Goal: Task Accomplishment & Management: Use online tool/utility

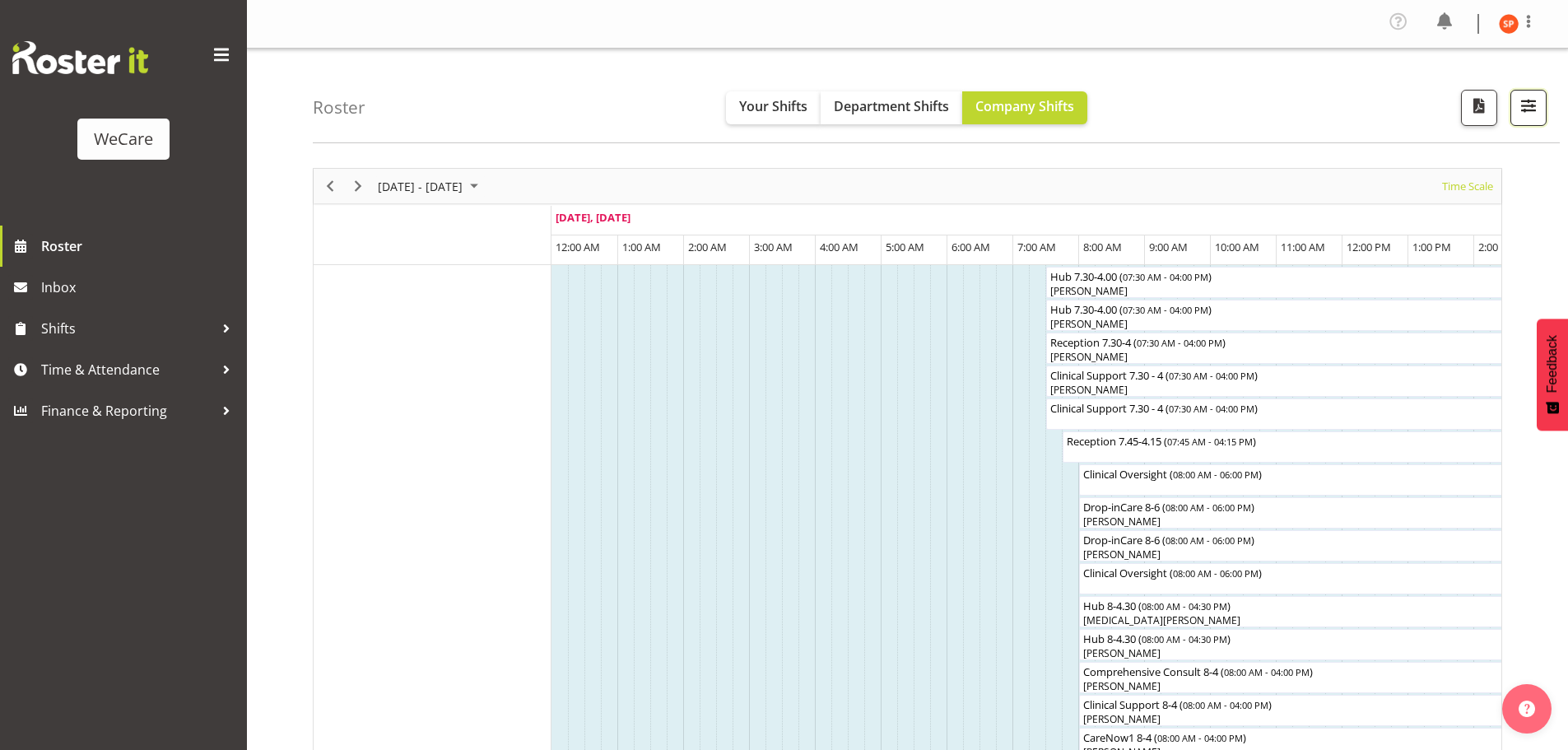
click at [1526, 104] on span "button" at bounding box center [1529, 105] width 21 height 21
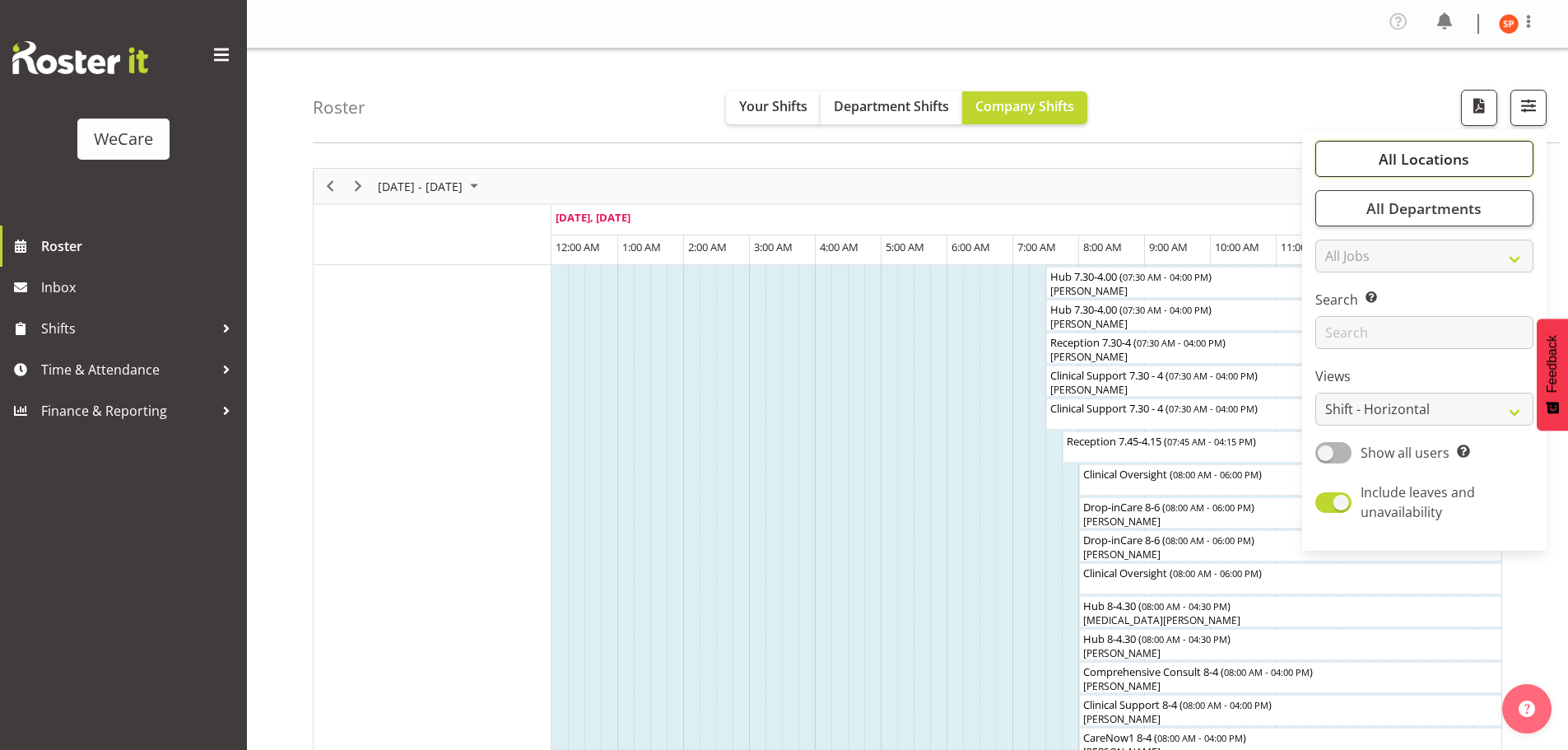
click at [1446, 165] on span "All Locations" at bounding box center [1424, 159] width 90 height 20
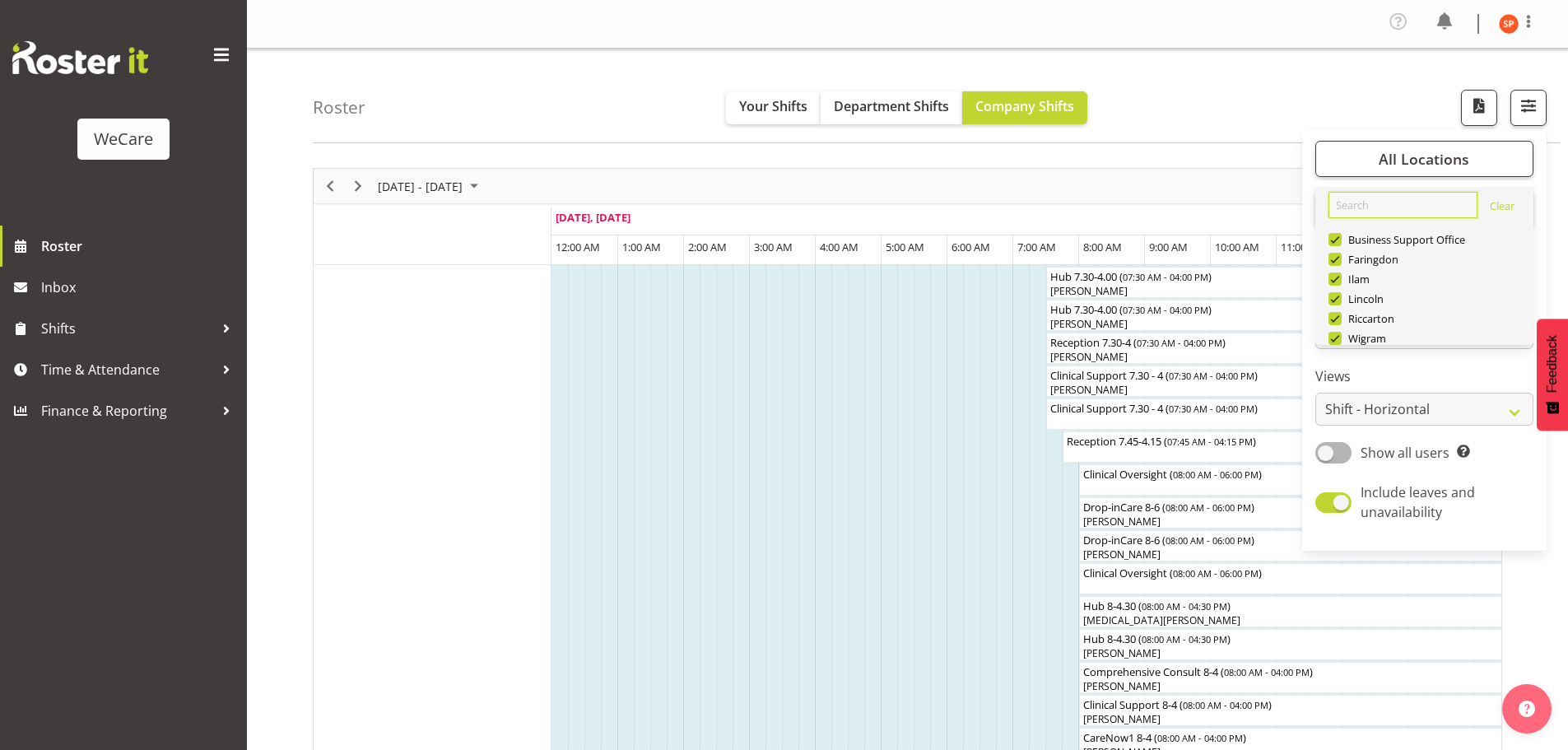
click at [1363, 209] on input "text" at bounding box center [1403, 204] width 149 height 26
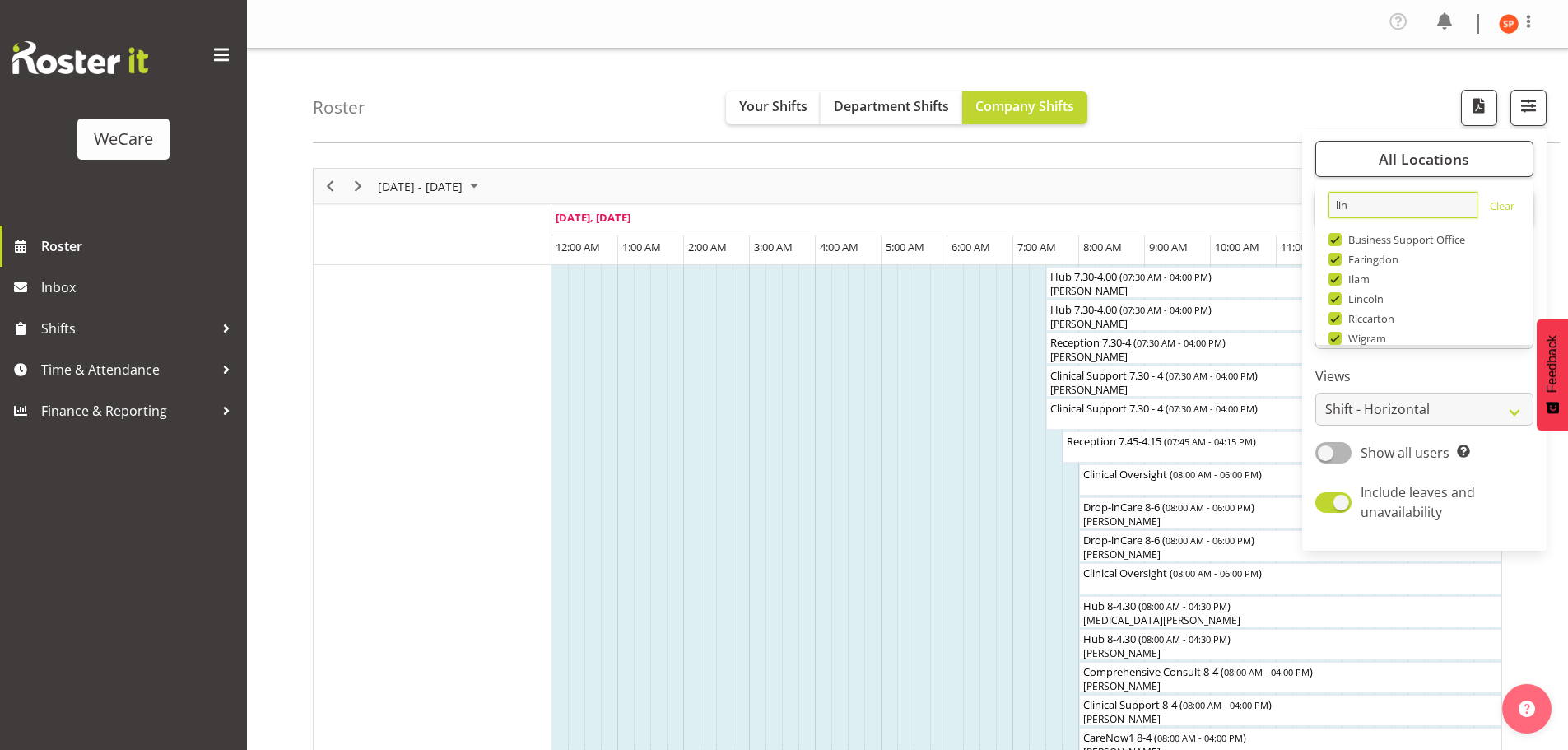
type input "lin"
click at [0, 0] on div "Timeline Week of September 1, 2025" at bounding box center [0, 0] width 0 height 0
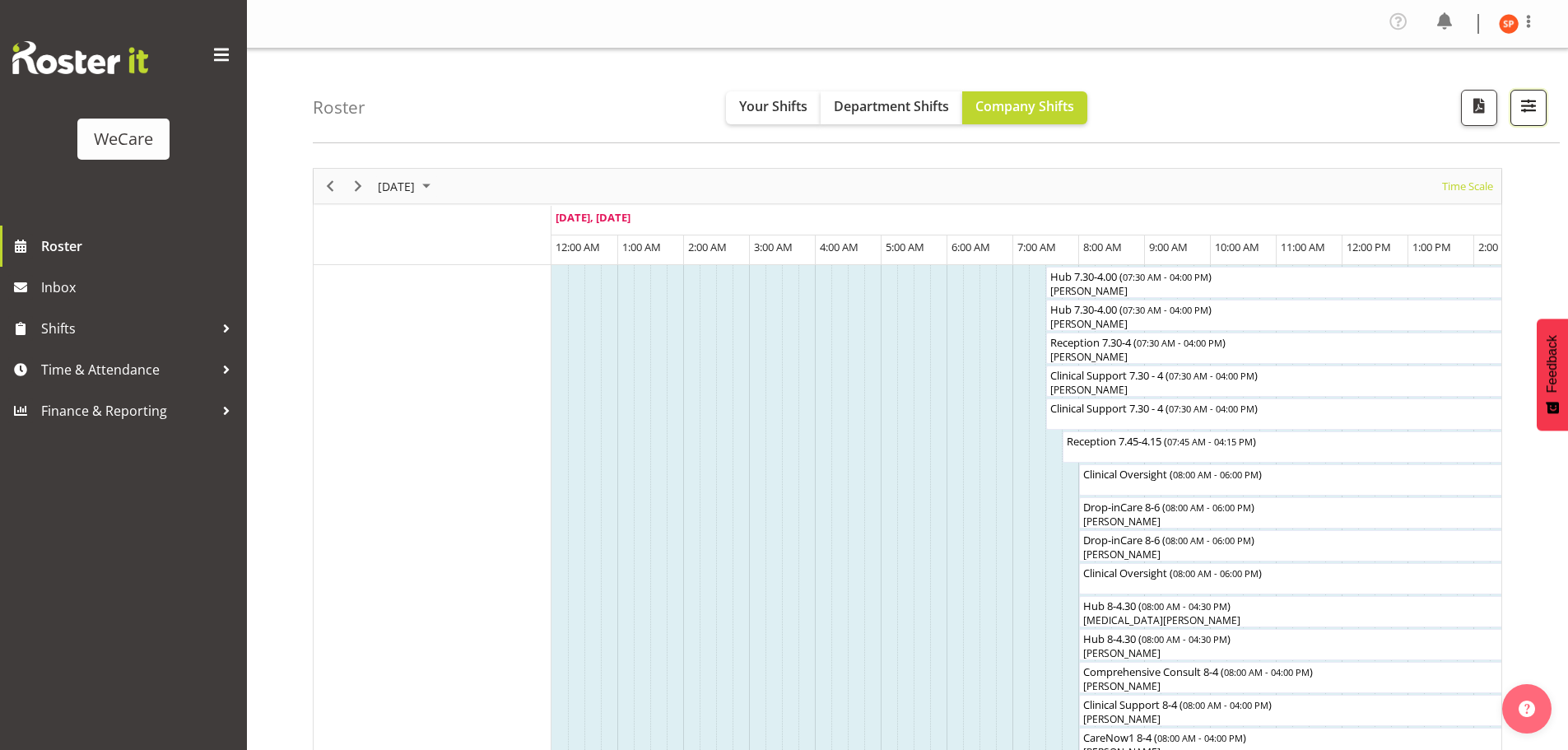
click at [1517, 107] on button "button" at bounding box center [1529, 108] width 37 height 37
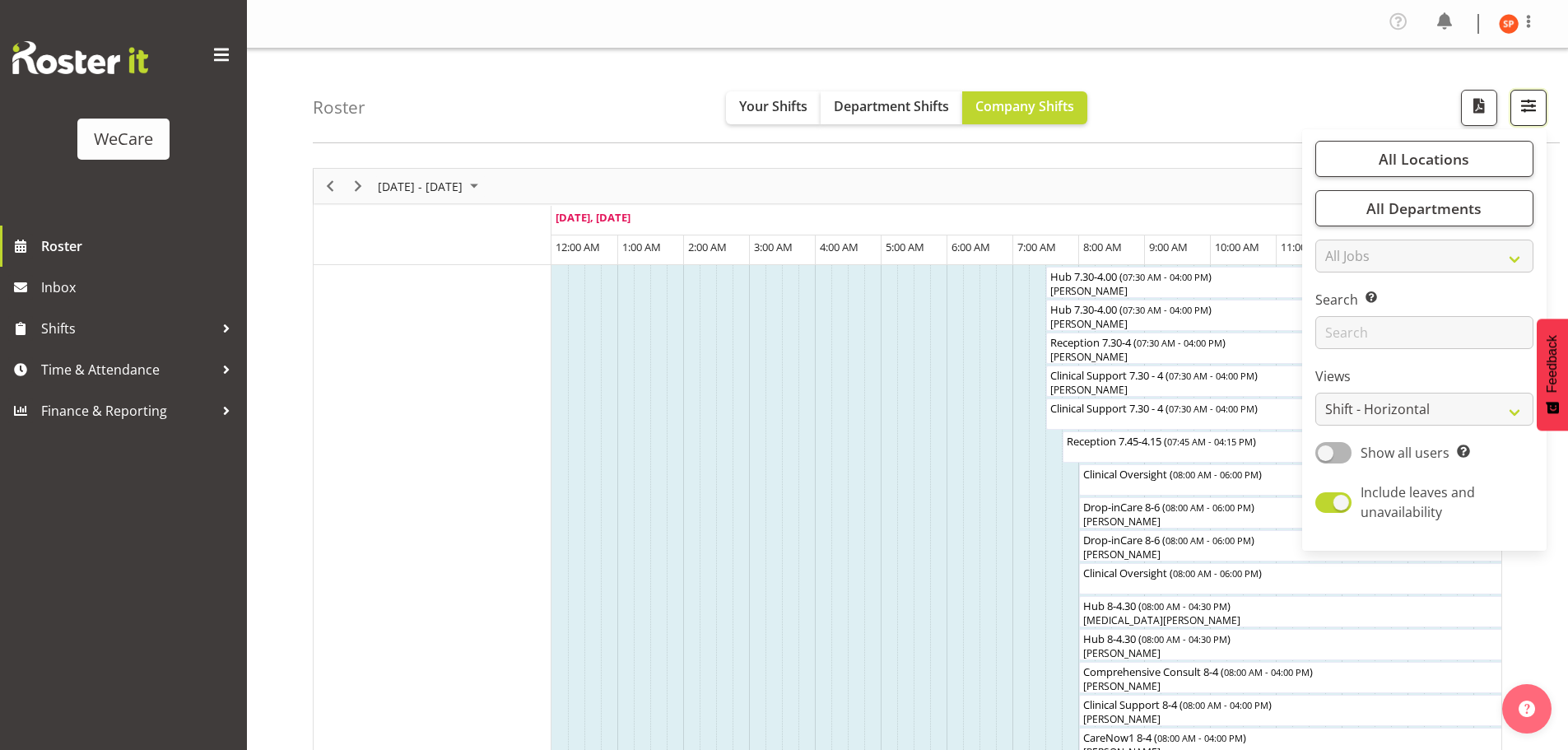
click at [1533, 112] on span "button" at bounding box center [1529, 105] width 21 height 21
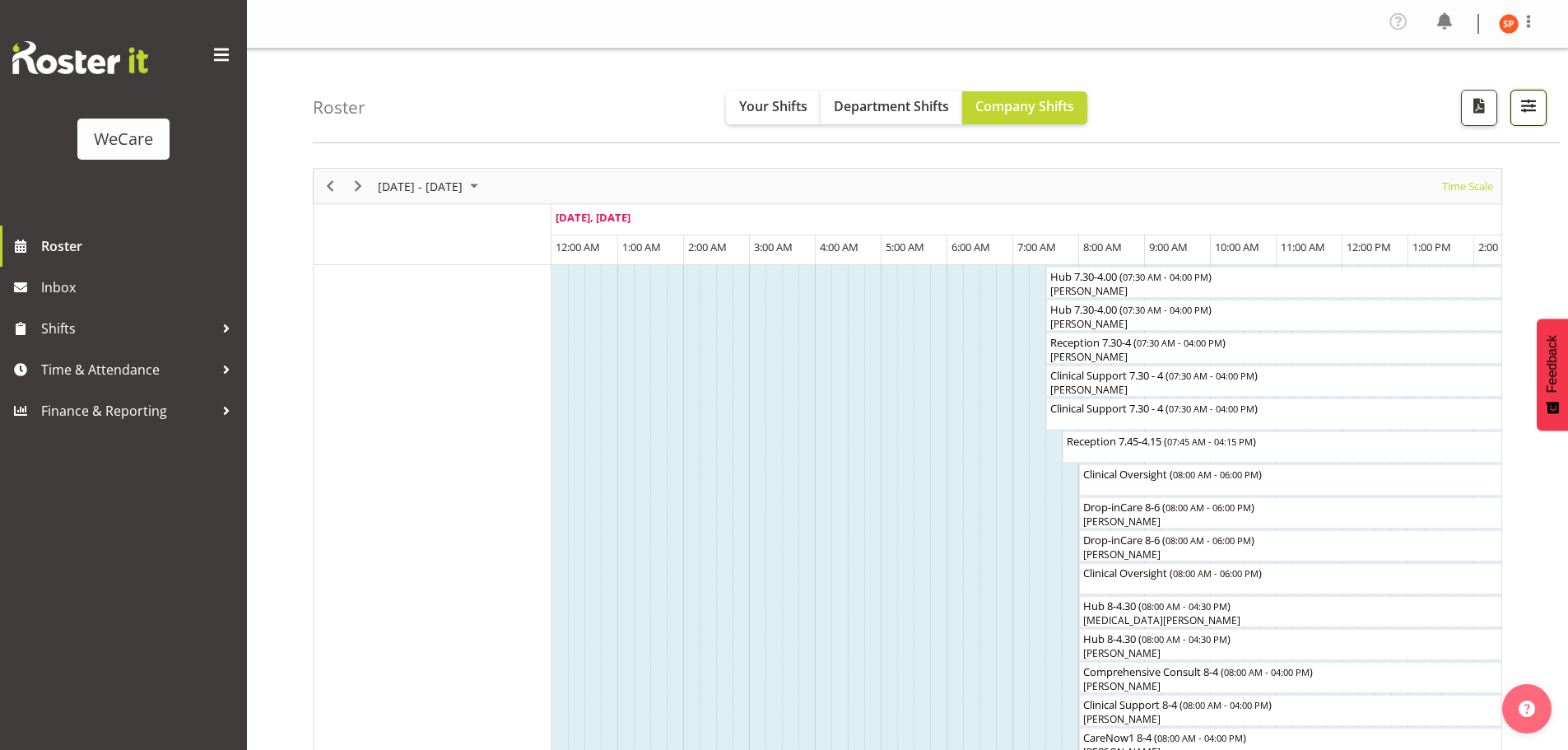
click at [1534, 100] on span "button" at bounding box center [1529, 105] width 21 height 21
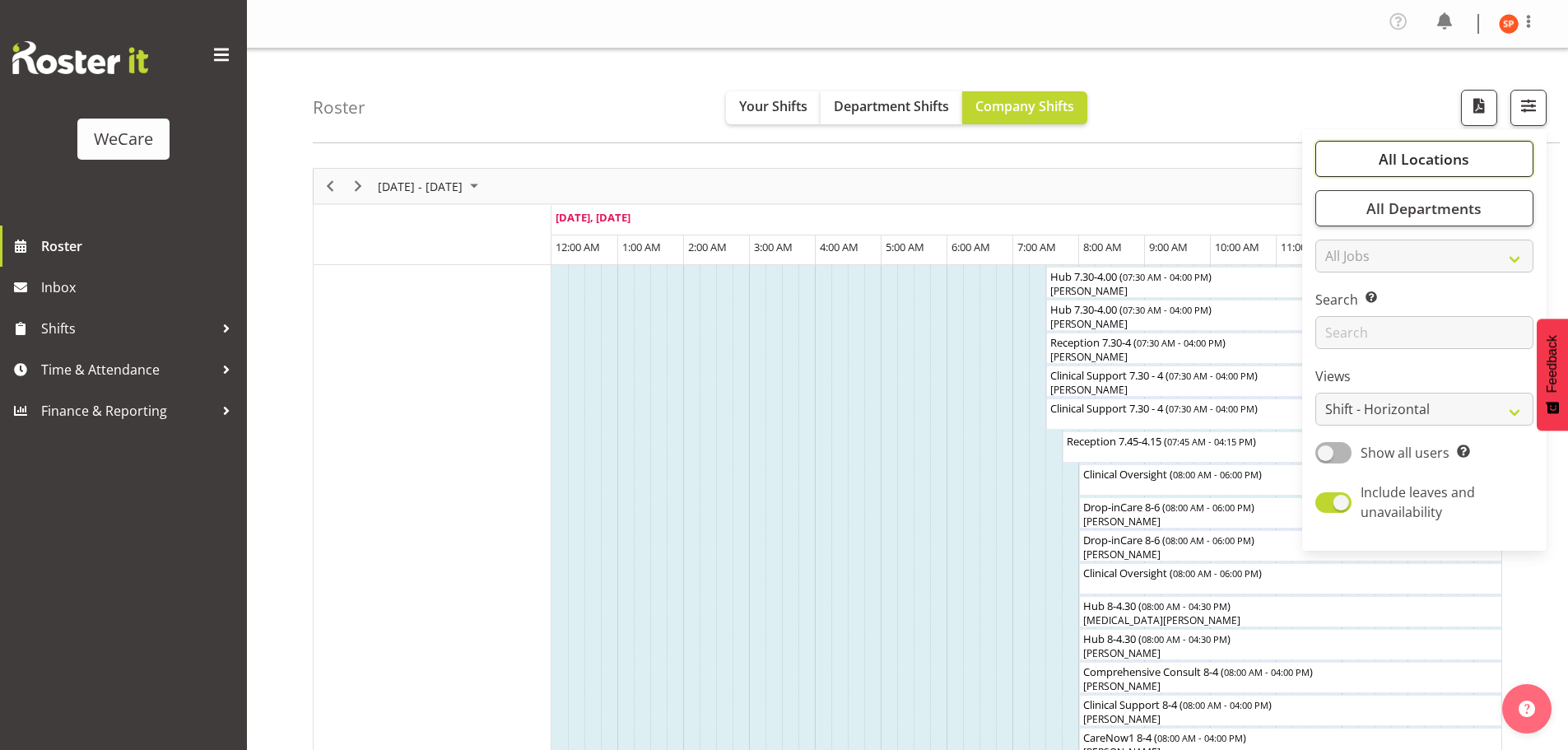
click at [1407, 152] on span "All Locations" at bounding box center [1424, 159] width 90 height 20
click at [1370, 266] on button "Select All" at bounding box center [1363, 279] width 70 height 30
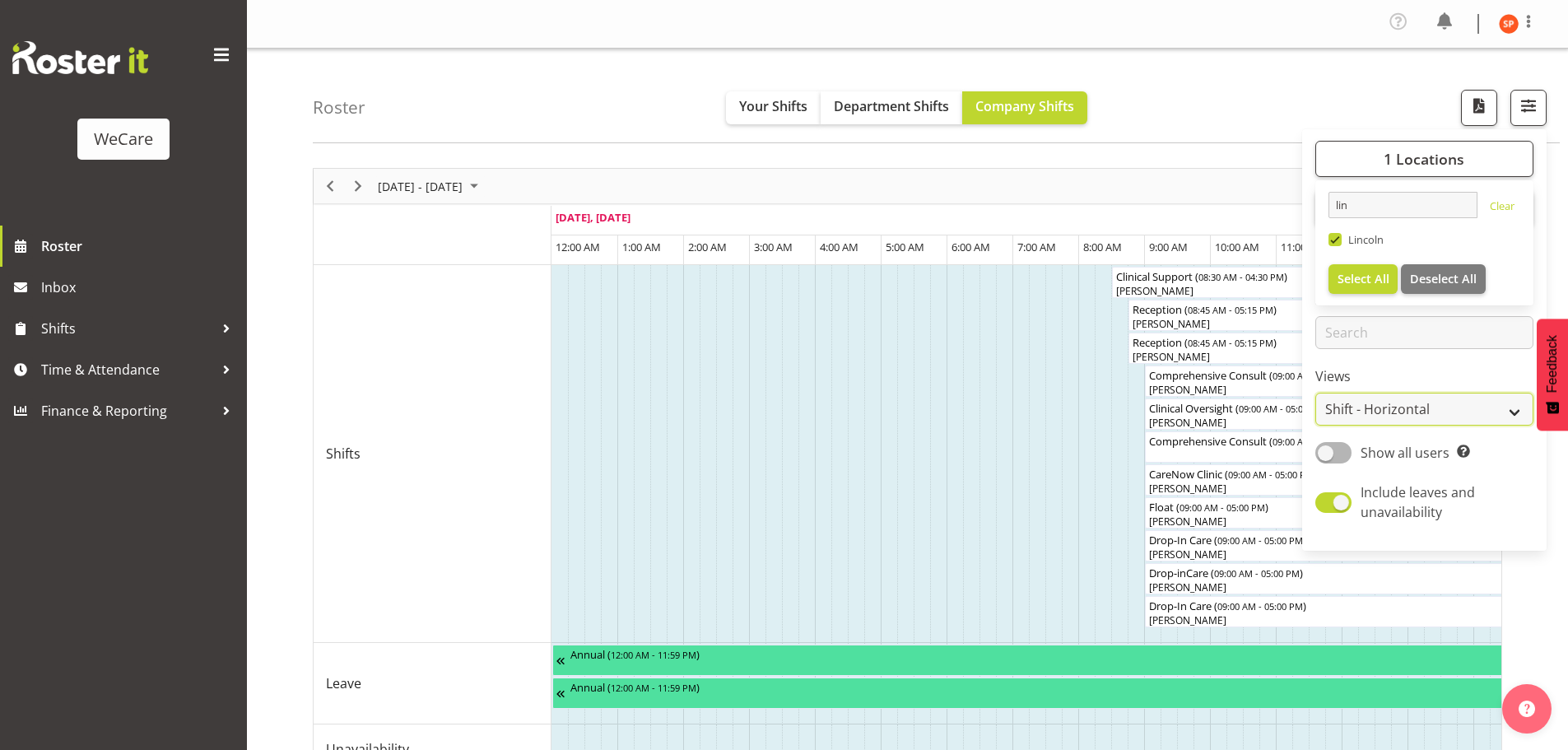
click at [1412, 412] on select "Staff Role Shift - Horizontal Shift - Vertical Staff - Location" at bounding box center [1425, 409] width 218 height 33
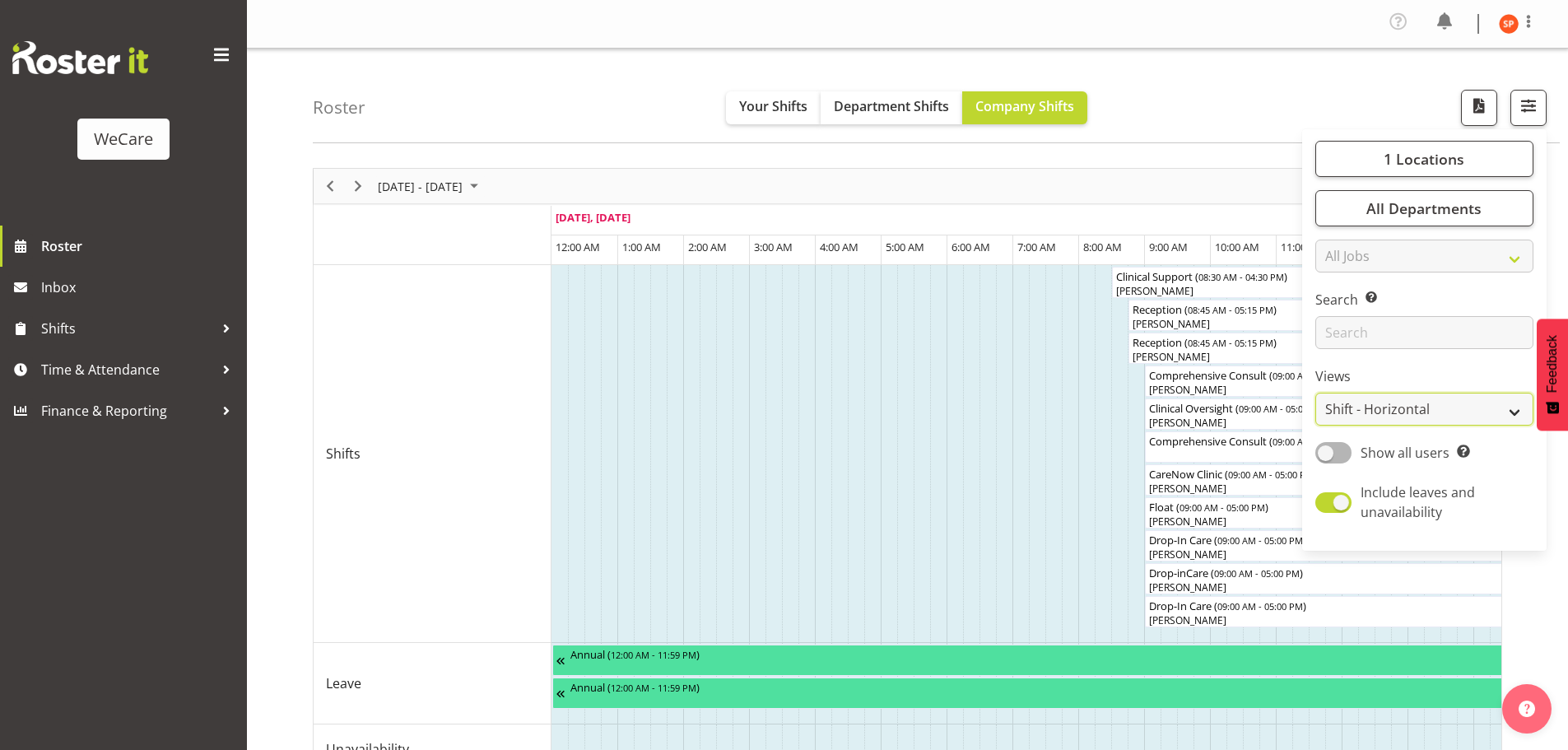
select select "location"
click at [1316, 392] on select "Staff Role Shift - Horizontal Shift - Vertical Staff - Location" at bounding box center [1425, 409] width 218 height 33
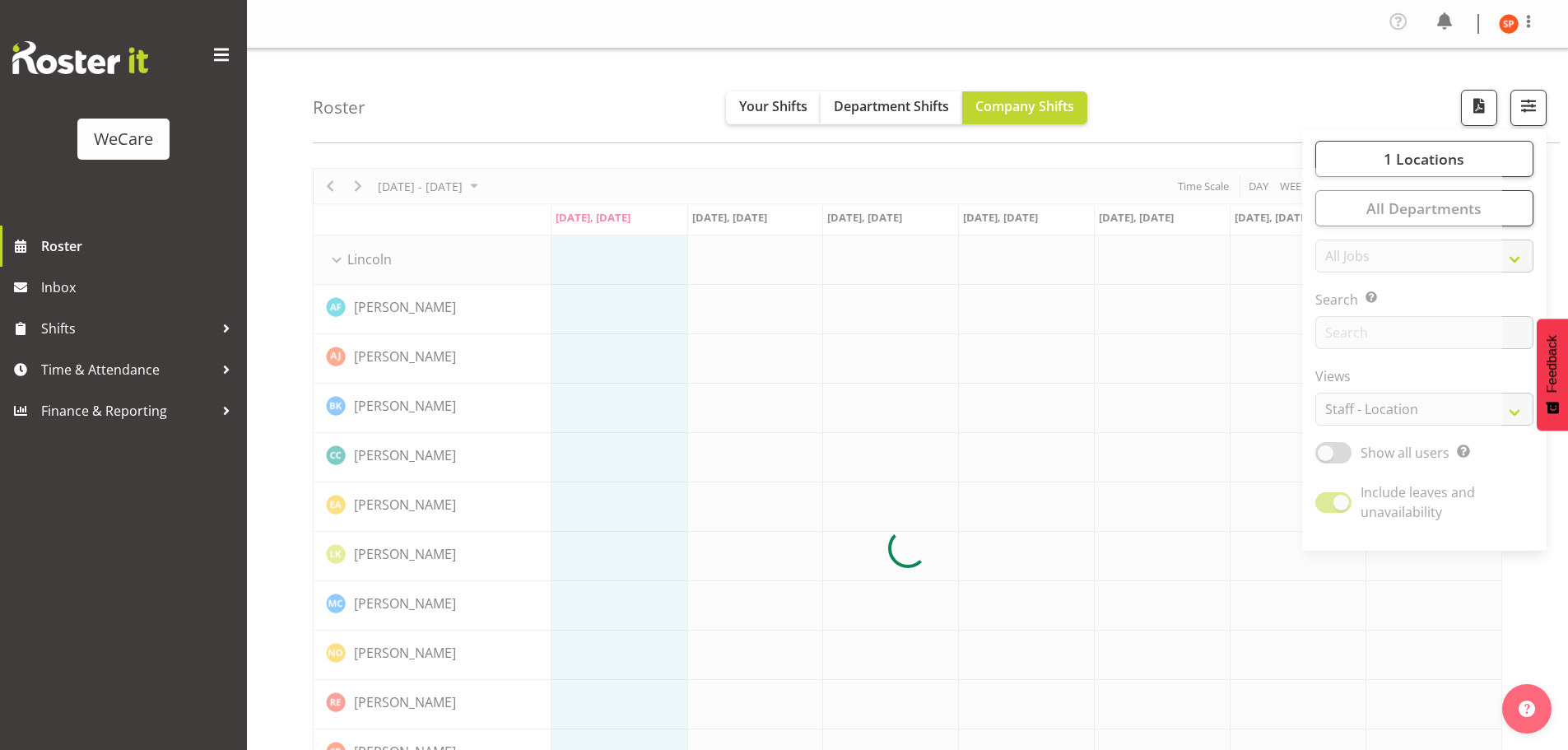
click at [1217, 108] on div "Roster Your Shifts Department Shifts Company Shifts 1 Locations lin Clear [GEOG…" at bounding box center [936, 95] width 1248 height 94
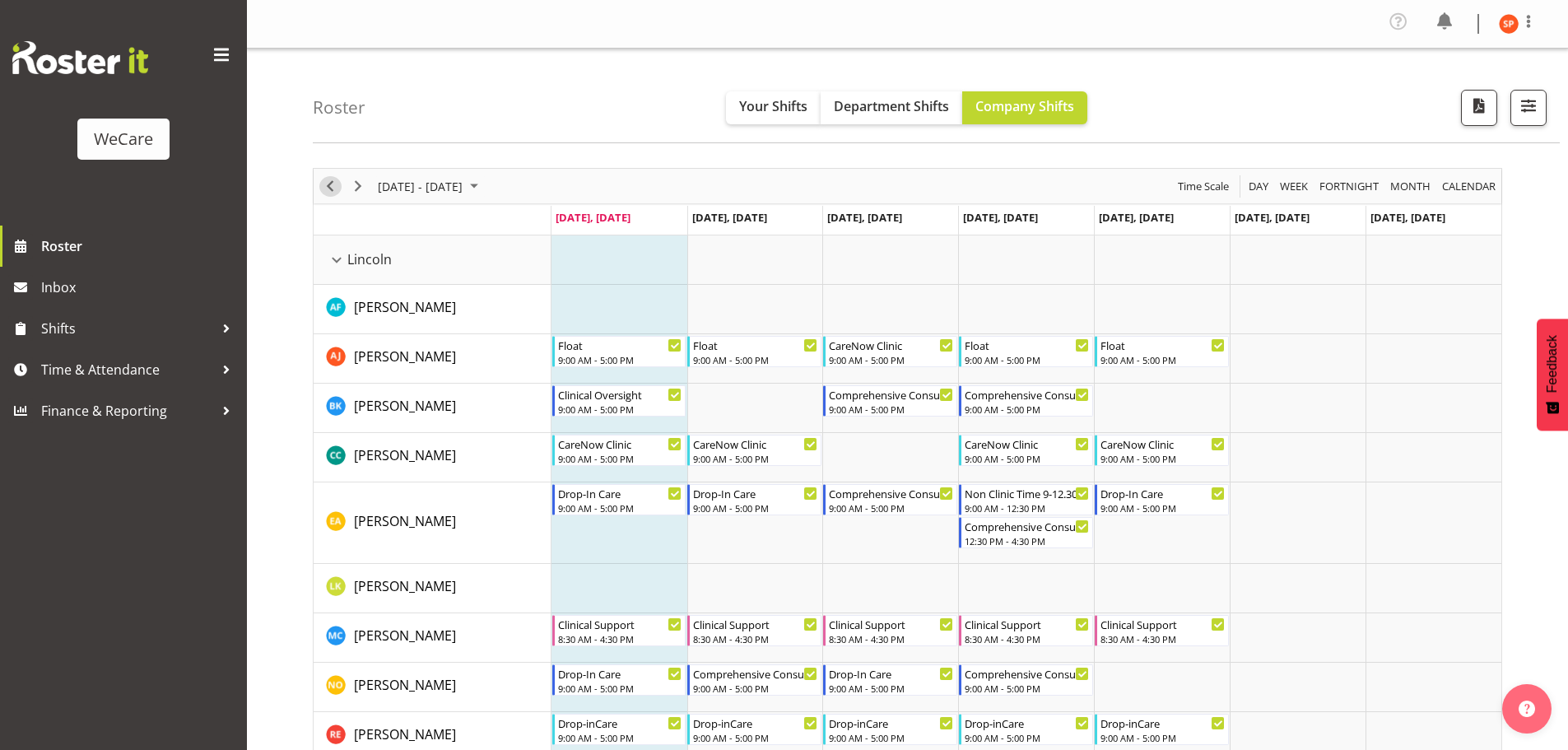
click at [326, 187] on span "Previous" at bounding box center [330, 186] width 20 height 20
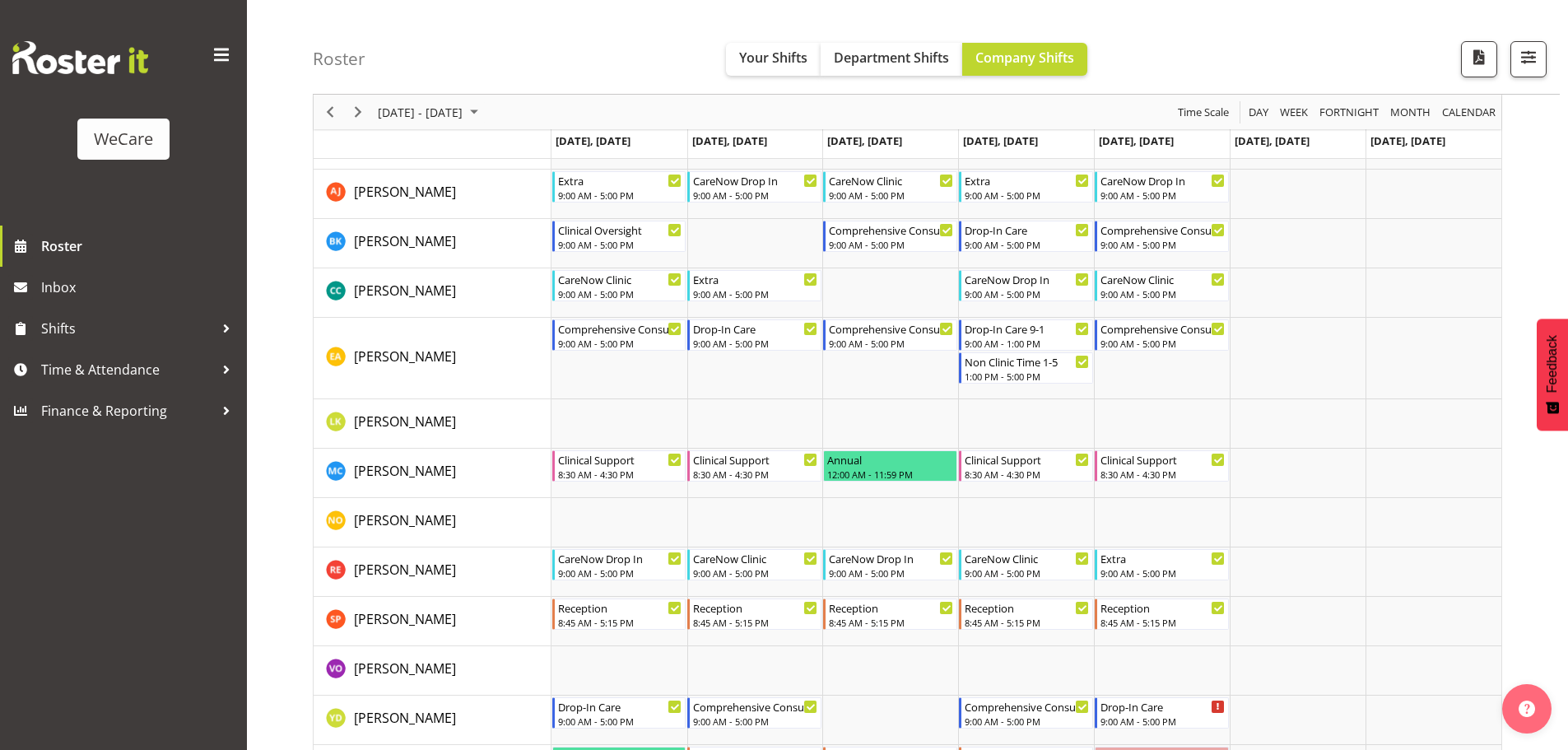
scroll to position [139, 0]
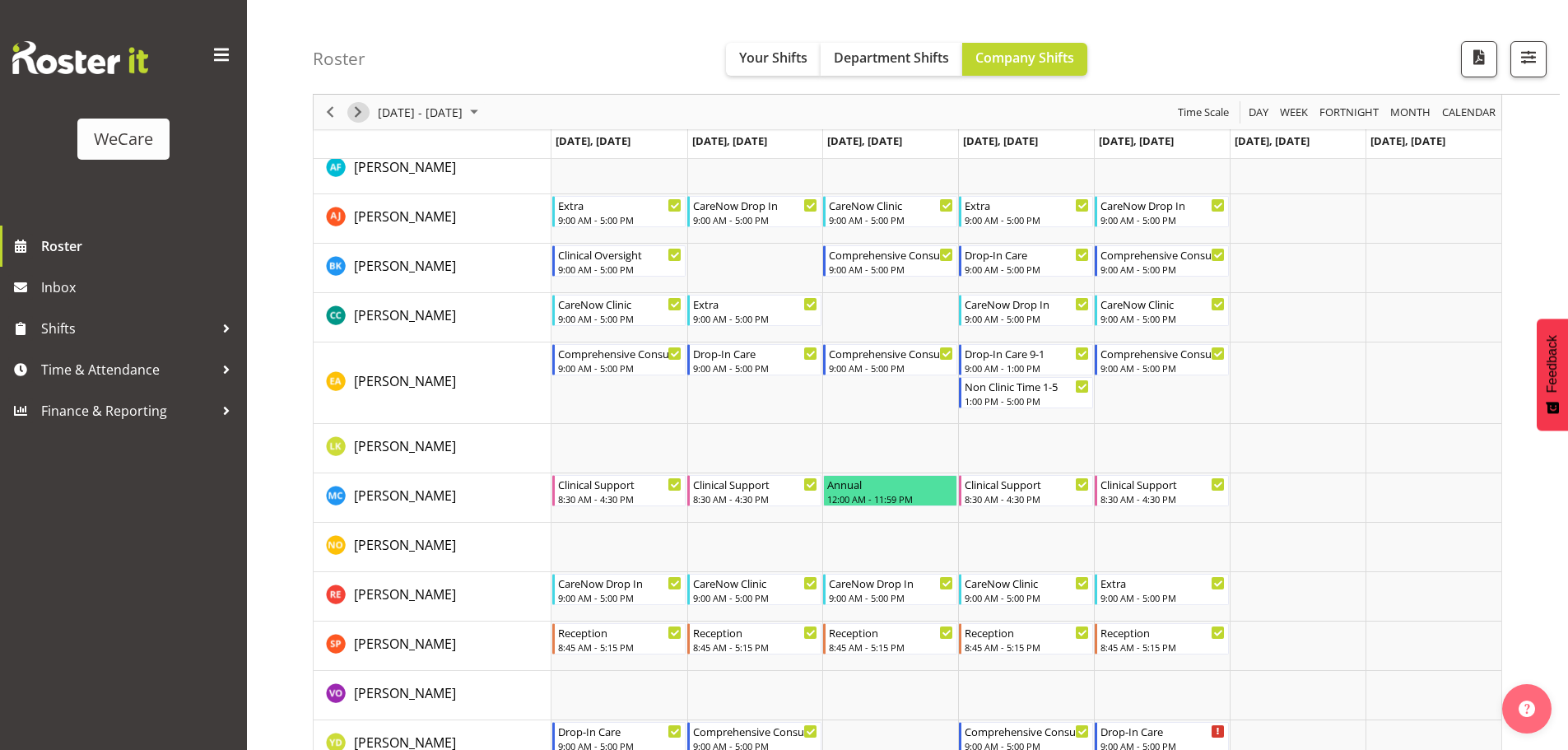
click at [358, 112] on span "Next" at bounding box center [358, 112] width 20 height 20
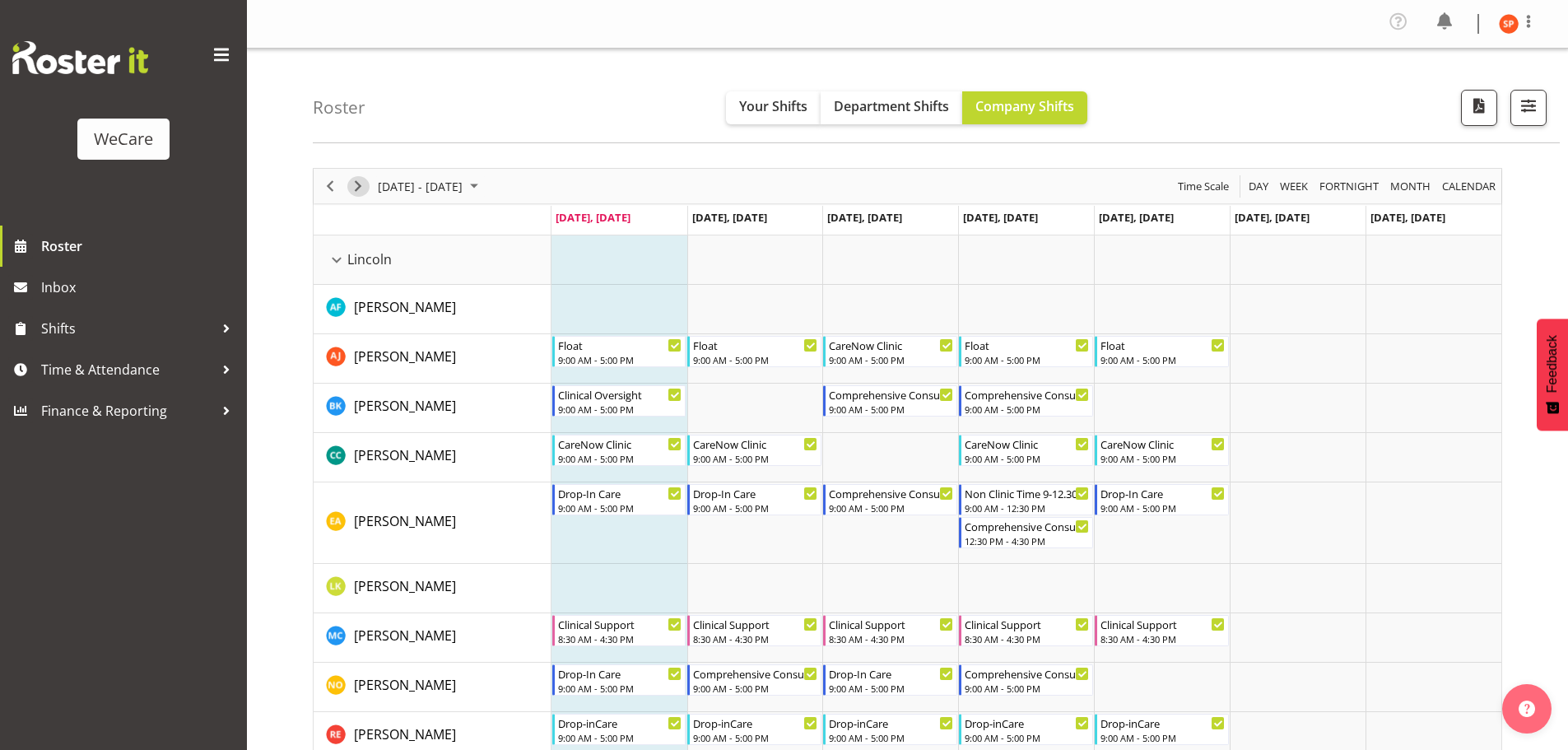
click at [358, 185] on span "Next" at bounding box center [358, 186] width 20 height 20
